Goal: Task Accomplishment & Management: Manage account settings

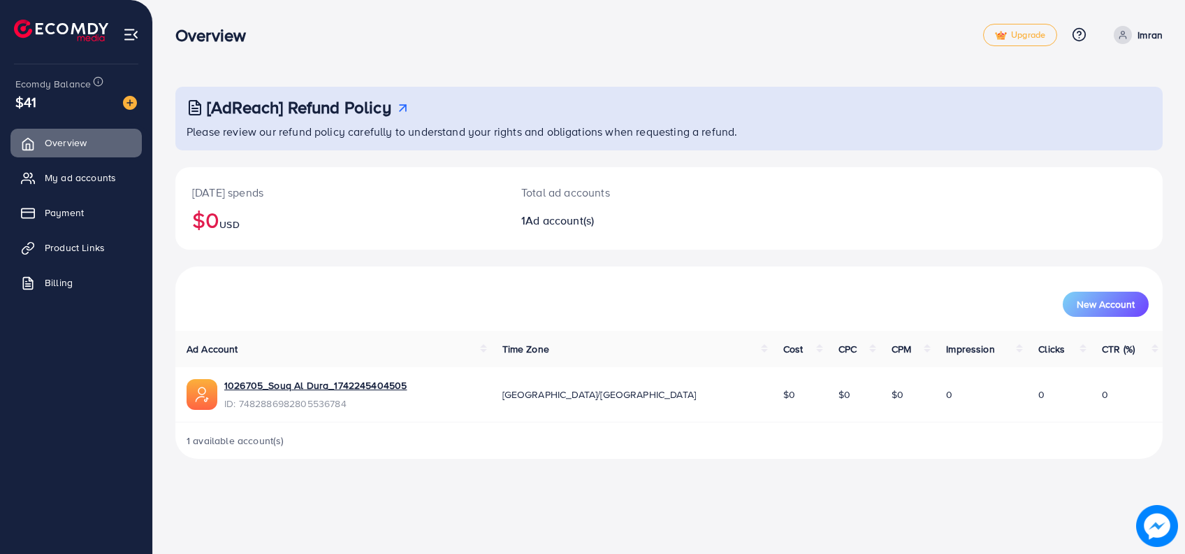
click at [53, 89] on span "Ecomdy Balance" at bounding box center [52, 84] width 75 height 14
click at [26, 101] on span "$41" at bounding box center [25, 102] width 21 height 20
click at [95, 185] on link "My ad accounts" at bounding box center [75, 178] width 131 height 28
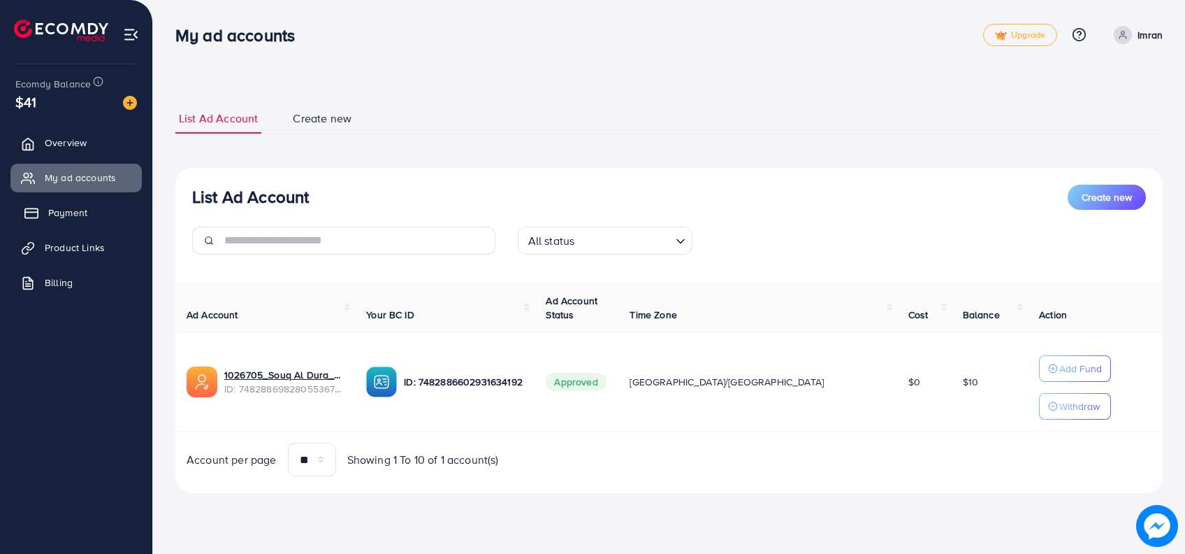
click at [81, 216] on span "Payment" at bounding box center [67, 212] width 39 height 14
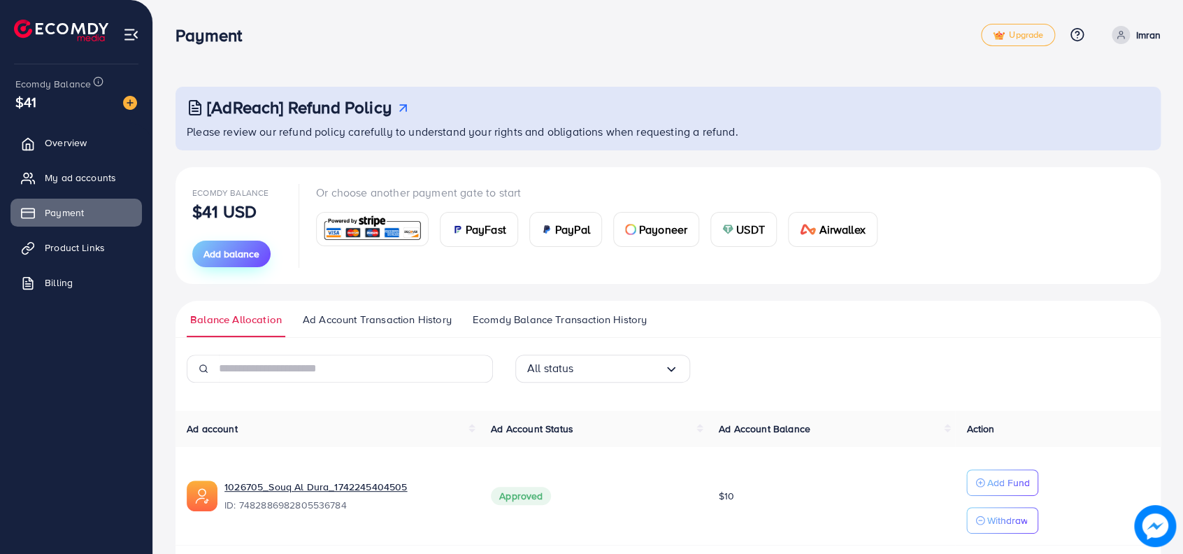
scroll to position [50, 0]
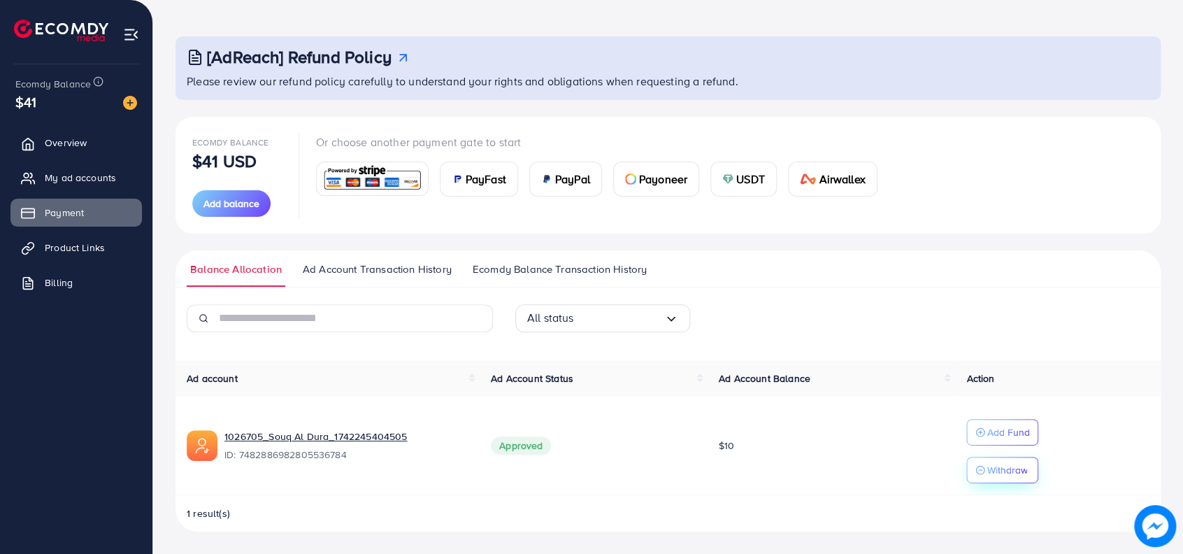
click at [997, 475] on p "Withdraw" at bounding box center [1006, 469] width 41 height 17
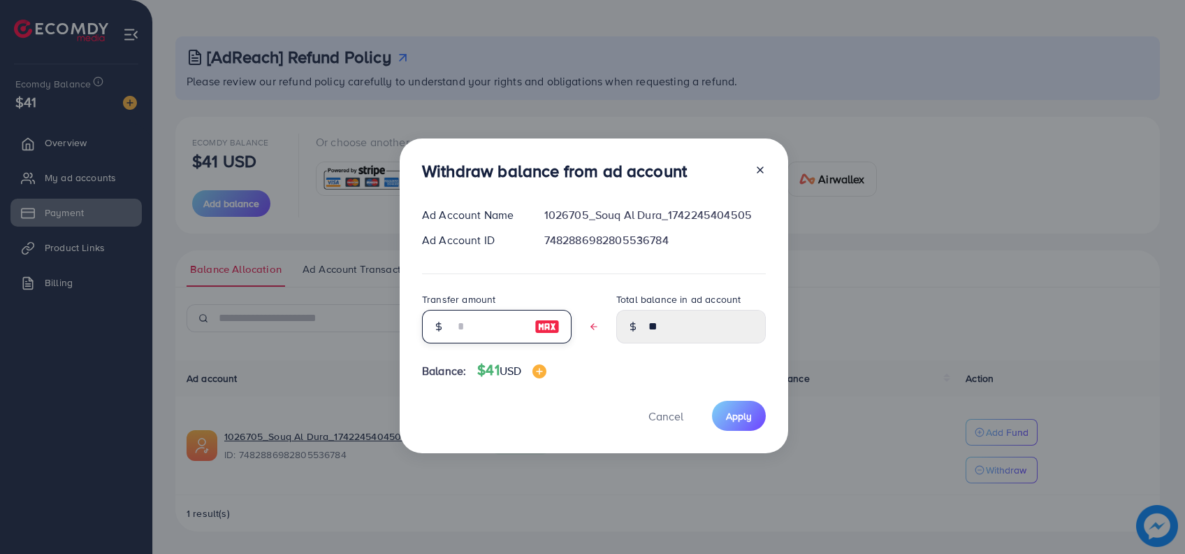
click at [486, 330] on input "text" at bounding box center [489, 327] width 70 height 34
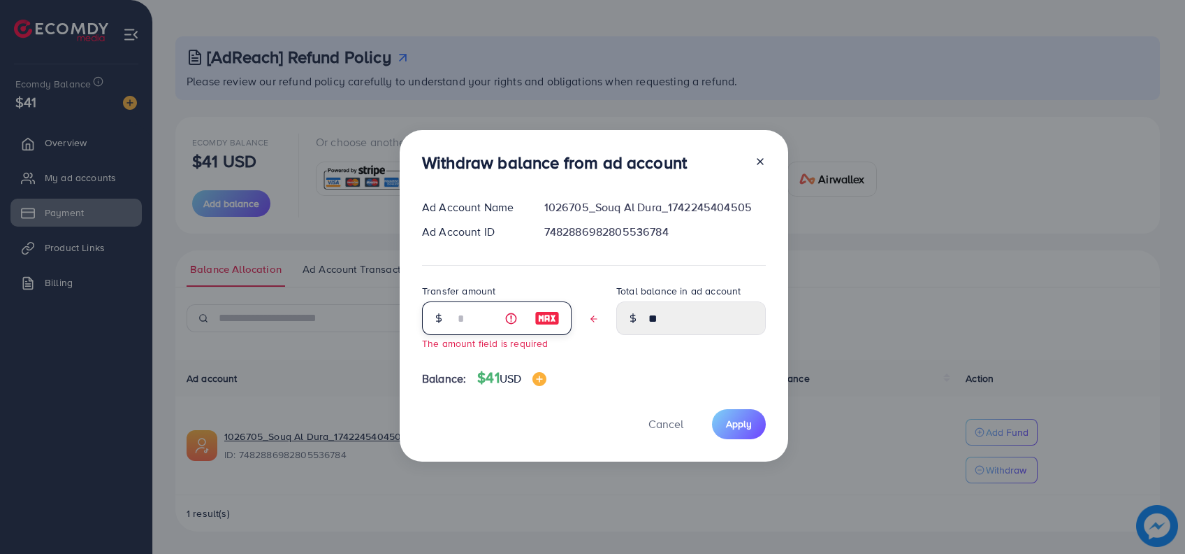
click at [463, 321] on input "text" at bounding box center [489, 318] width 70 height 34
click at [521, 302] on input "text" at bounding box center [489, 318] width 70 height 34
click at [756, 160] on icon at bounding box center [760, 161] width 11 height 11
